Goal: Task Accomplishment & Management: Use online tool/utility

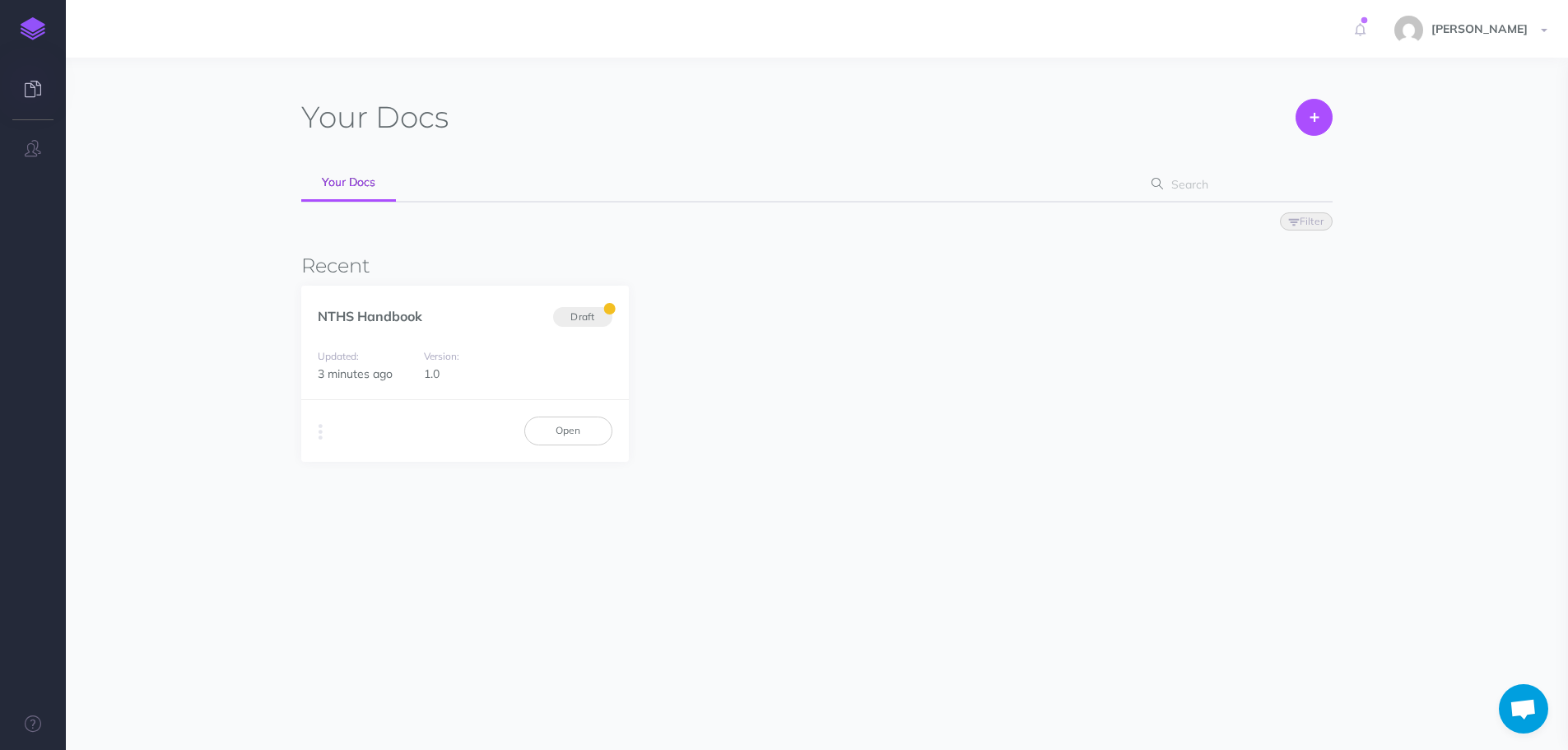
scroll to position [49, 0]
click at [587, 439] on link "Open" at bounding box center [567, 431] width 88 height 28
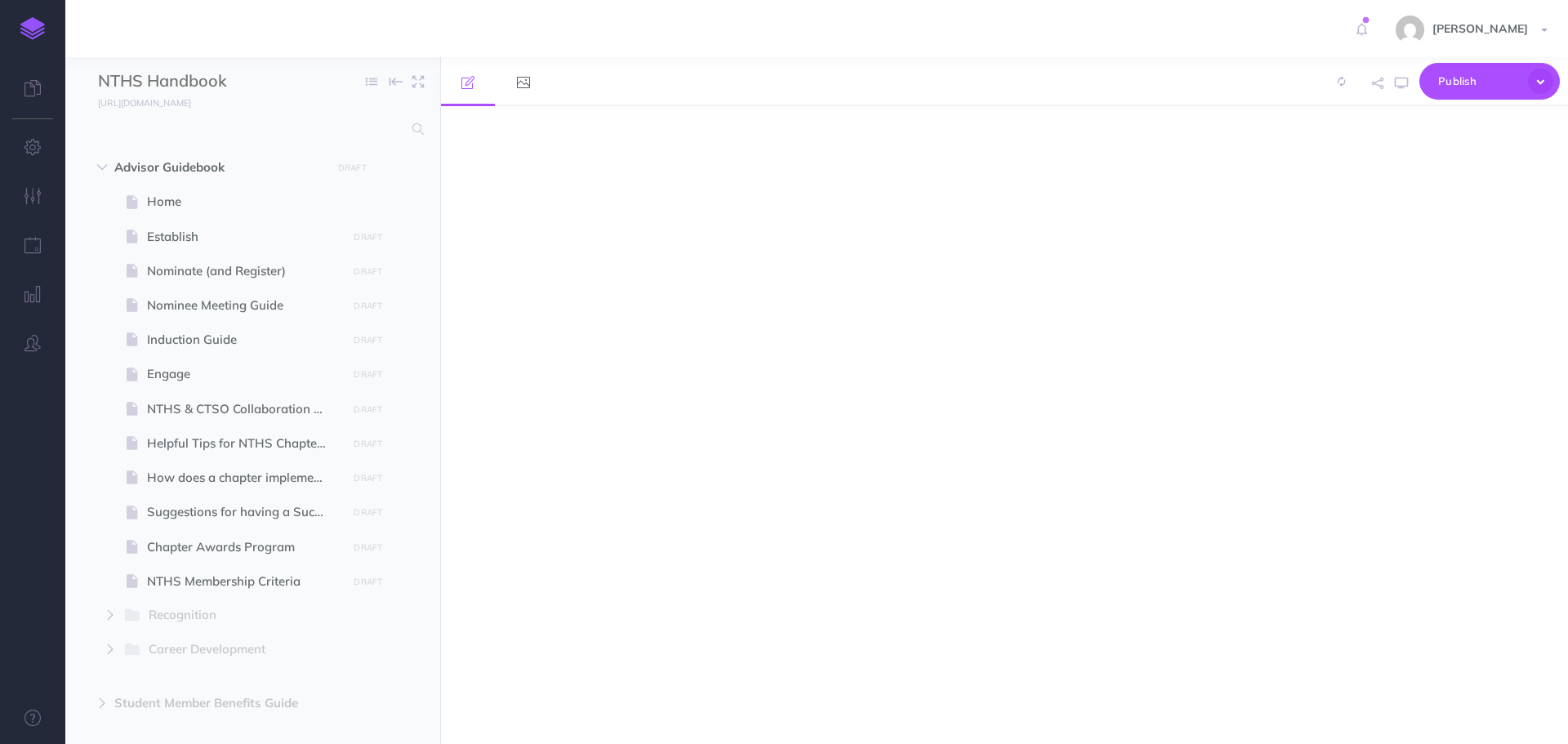
select select "null"
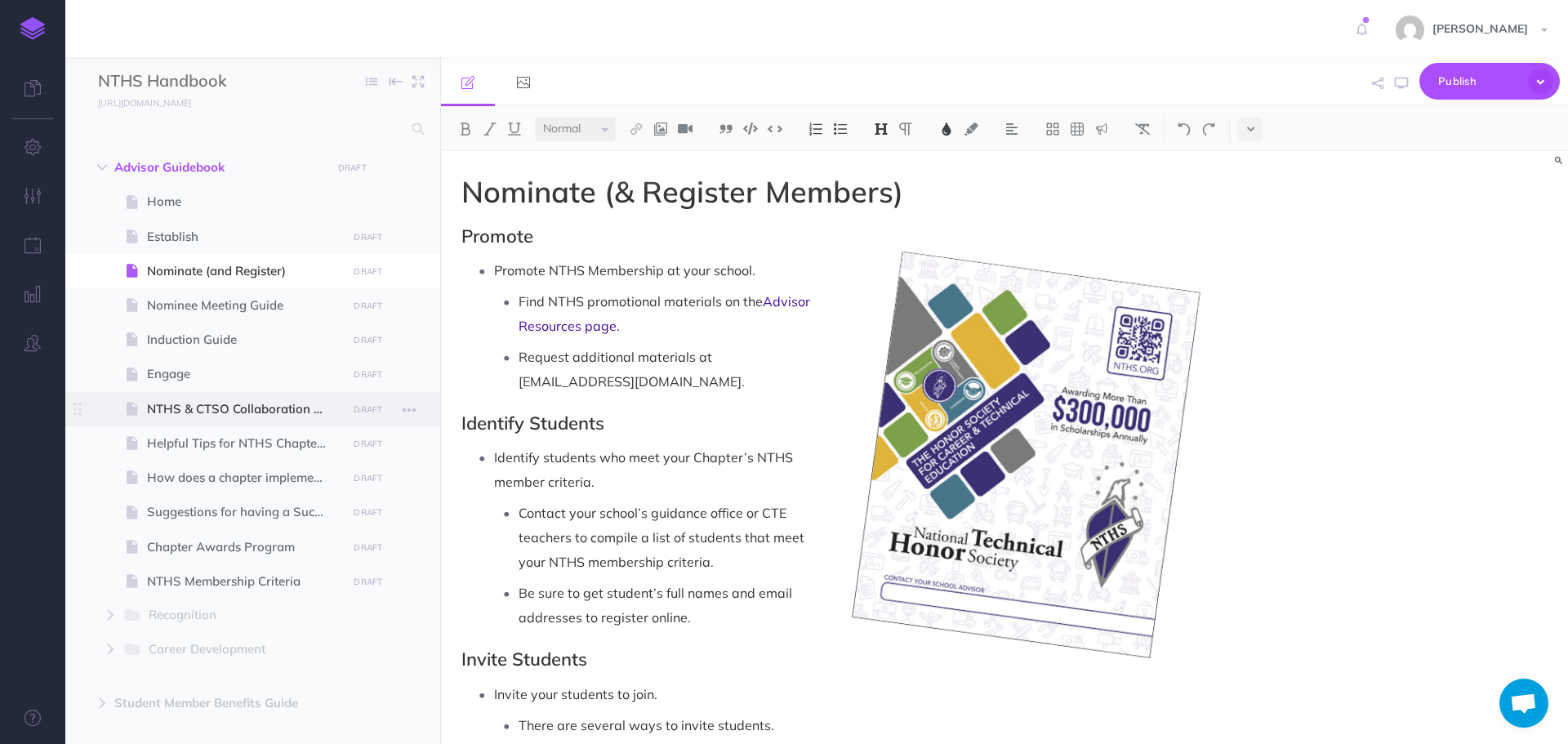
scroll to position [48, 0]
click at [252, 244] on span "Establish" at bounding box center [245, 237] width 195 height 20
select select "null"
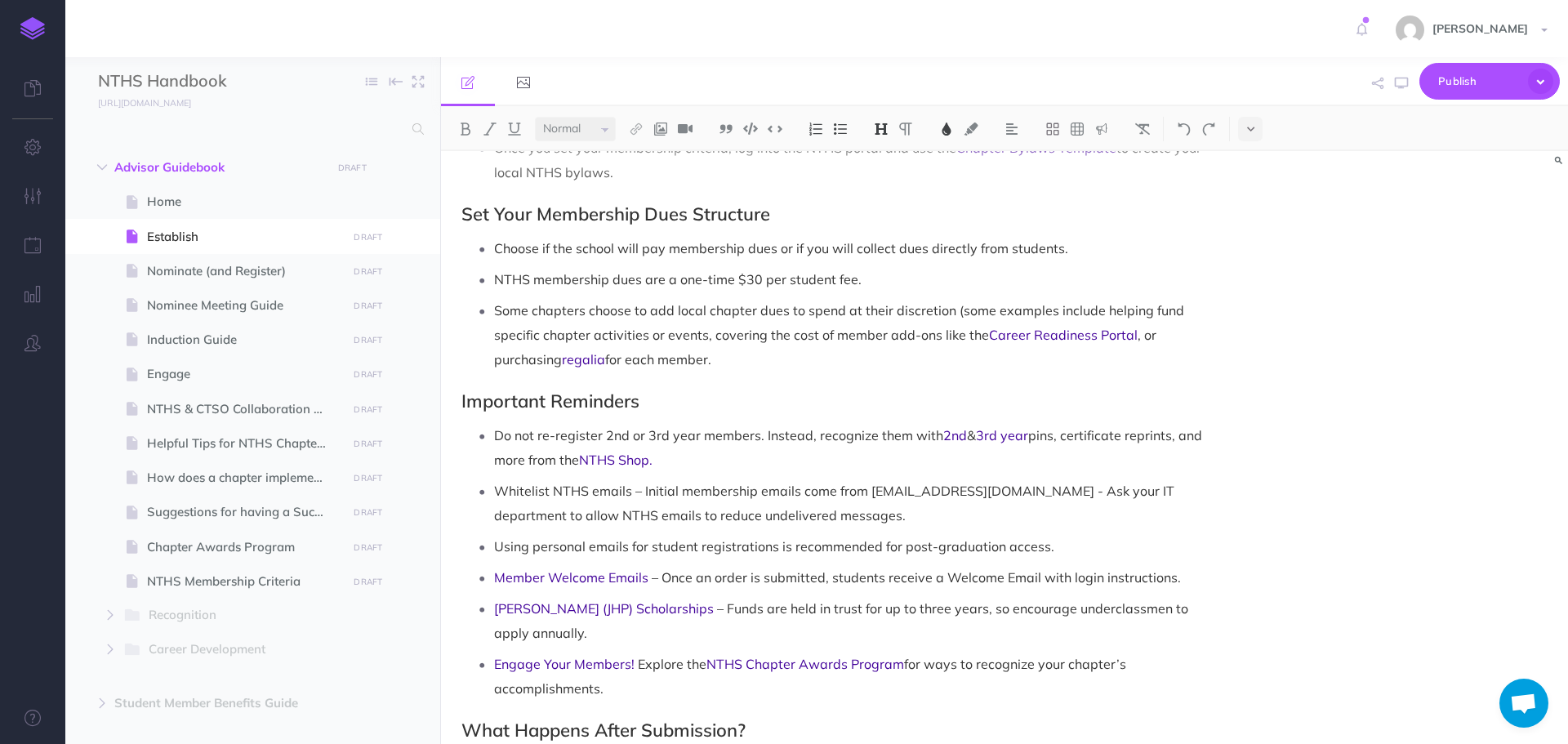
scroll to position [1216, 0]
click at [1398, 84] on icon "button" at bounding box center [1401, 83] width 13 height 13
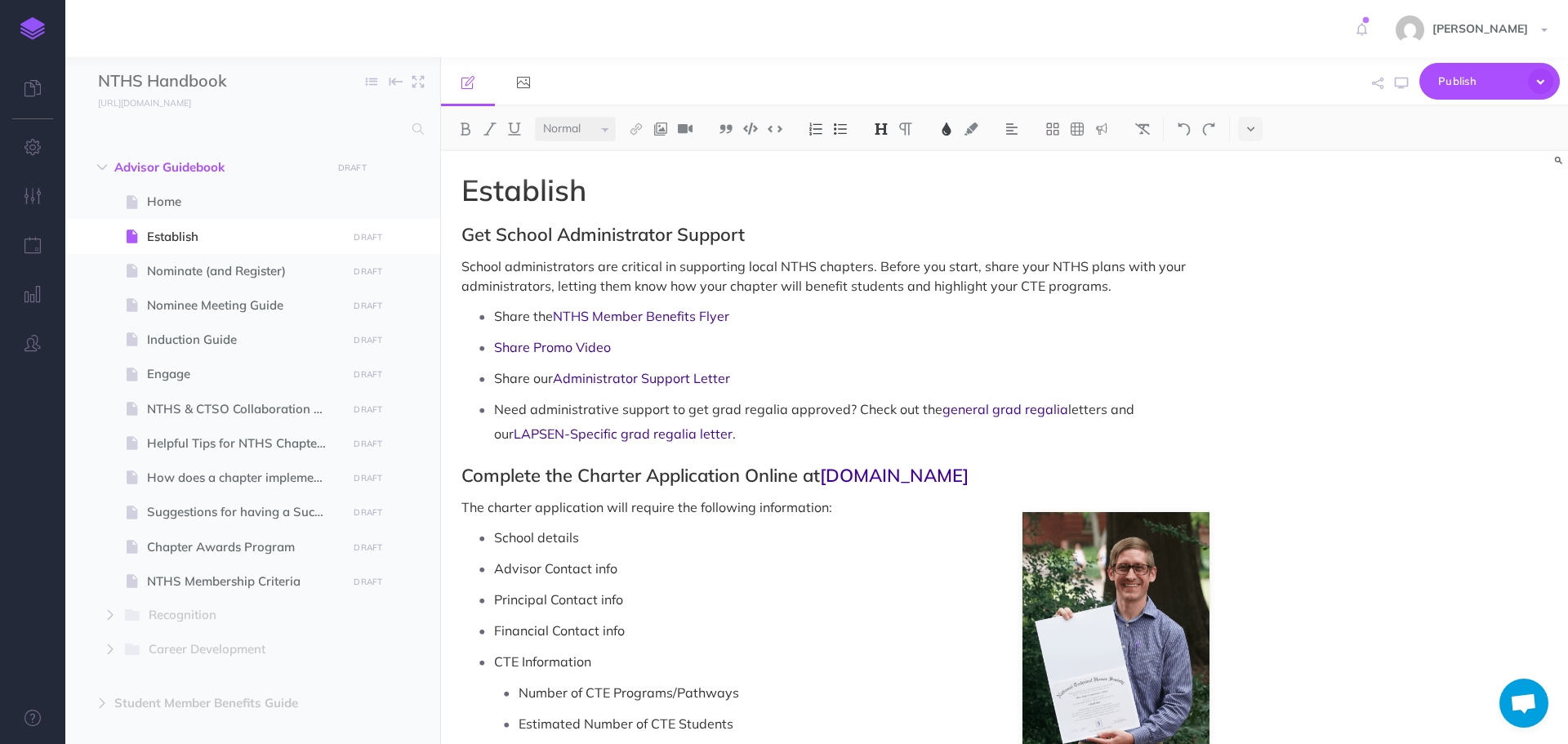
scroll to position [0, 0]
